Goal: Navigation & Orientation: Find specific page/section

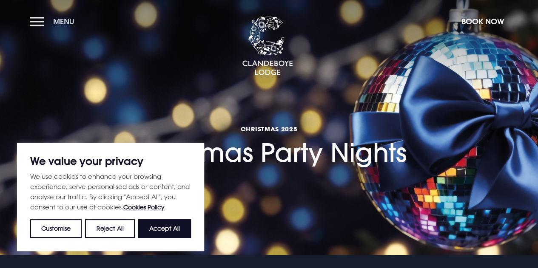
click at [39, 23] on button "Menu" at bounding box center [54, 21] width 49 height 18
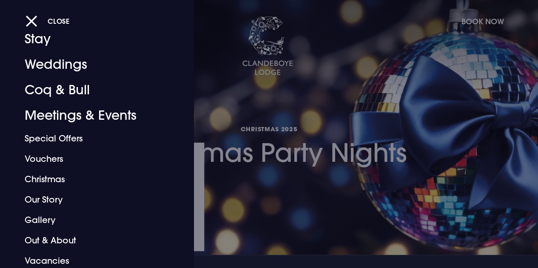
scroll to position [51, 0]
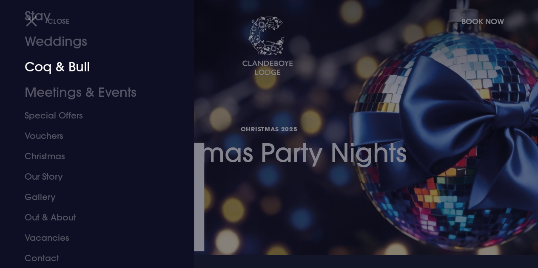
click at [53, 69] on link "Coq & Bull" at bounding box center [91, 67] width 133 height 26
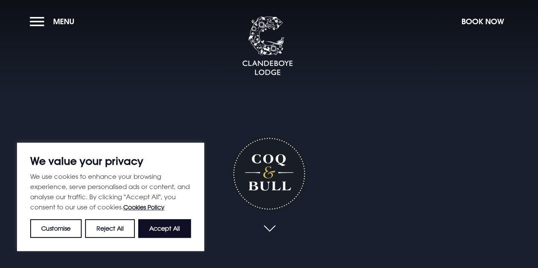
click at [166, 228] on button "Accept All" at bounding box center [164, 229] width 53 height 19
checkbox input "true"
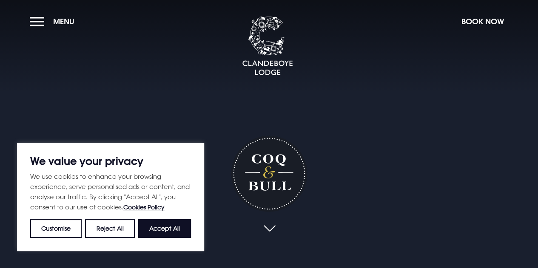
checkbox input "true"
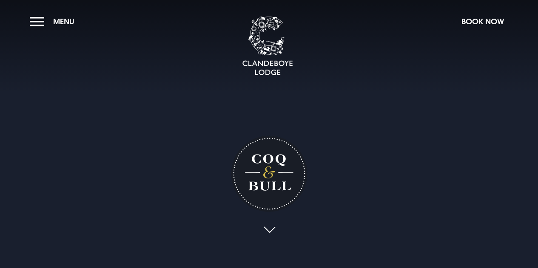
click at [267, 229] on link at bounding box center [270, 230] width 20 height 19
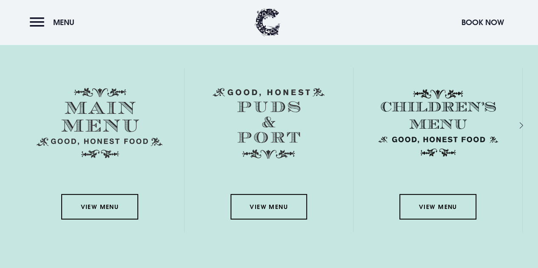
scroll to position [1197, 0]
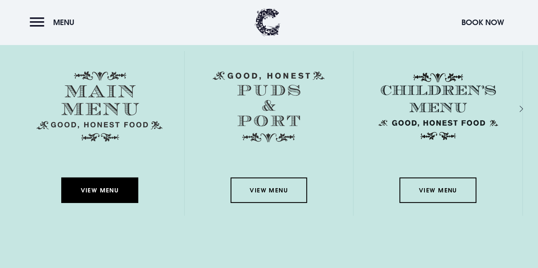
click at [102, 188] on link "View Menu" at bounding box center [99, 191] width 77 height 26
